Goal: Check status: Check status

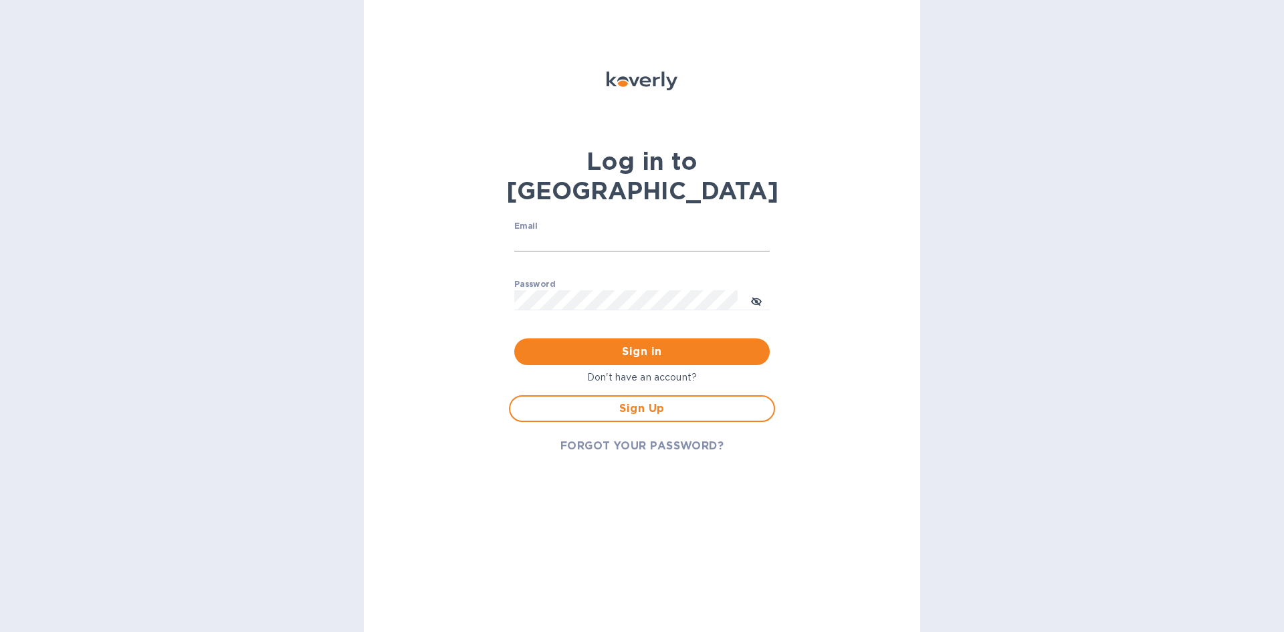
click at [601, 232] on input "Email" at bounding box center [641, 242] width 255 height 20
click at [611, 232] on input "Email" at bounding box center [641, 242] width 255 height 20
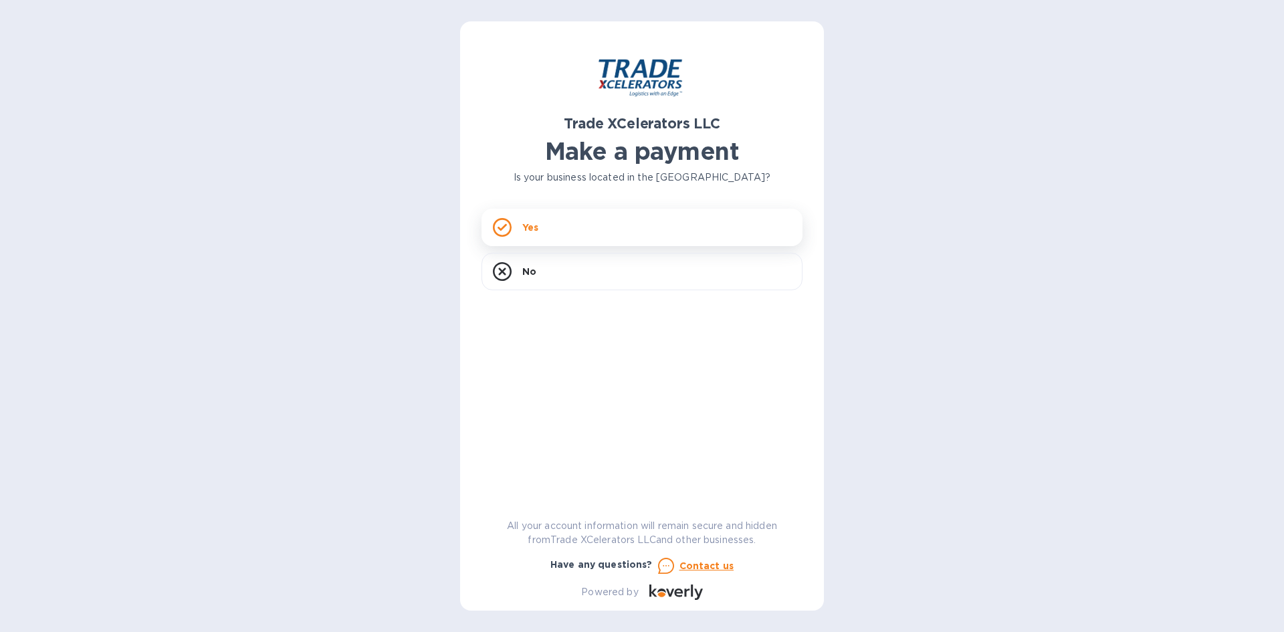
click at [539, 227] on div "Yes" at bounding box center [641, 227] width 321 height 37
